Goal: Task Accomplishment & Management: Manage account settings

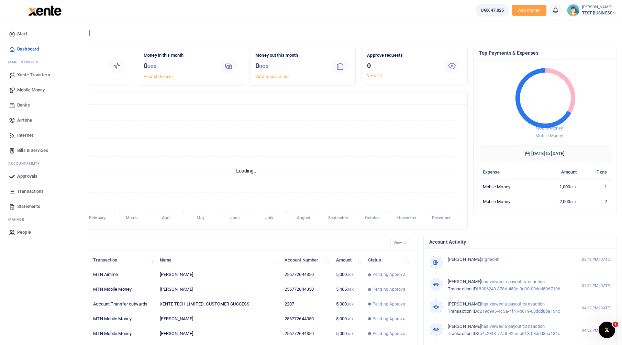
scroll to position [6, 6]
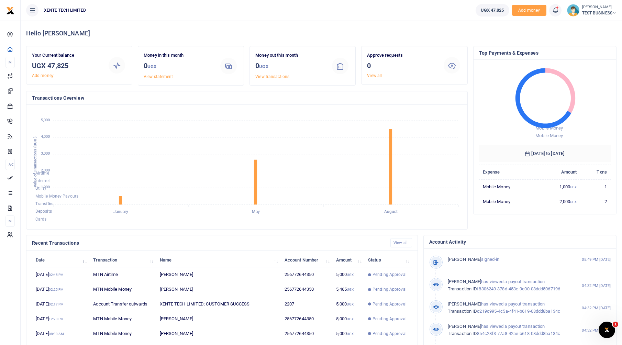
click at [598, 6] on small "[PERSON_NAME]" at bounding box center [599, 7] width 34 height 6
click at [574, 51] on link "Account Settings" at bounding box center [585, 50] width 60 height 10
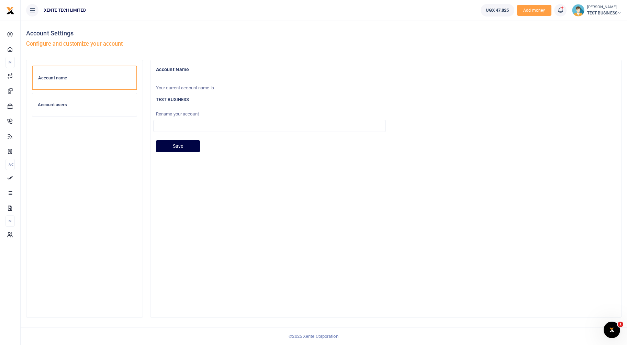
click at [43, 105] on h6 "Account users" at bounding box center [85, 105] width 94 height 6
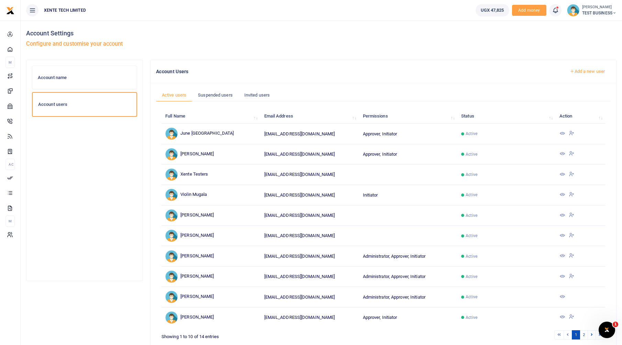
scroll to position [31, 0]
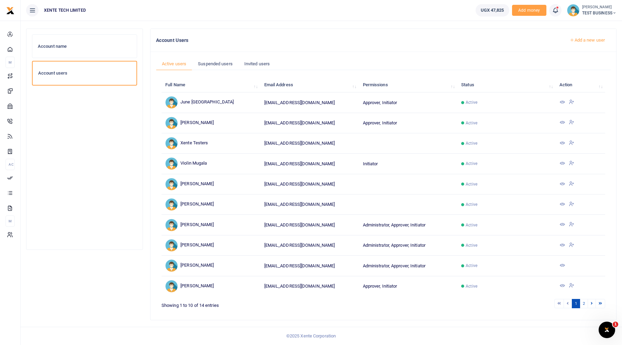
click at [563, 123] on icon at bounding box center [563, 123] width 6 height 6
